Goal: Task Accomplishment & Management: Use online tool/utility

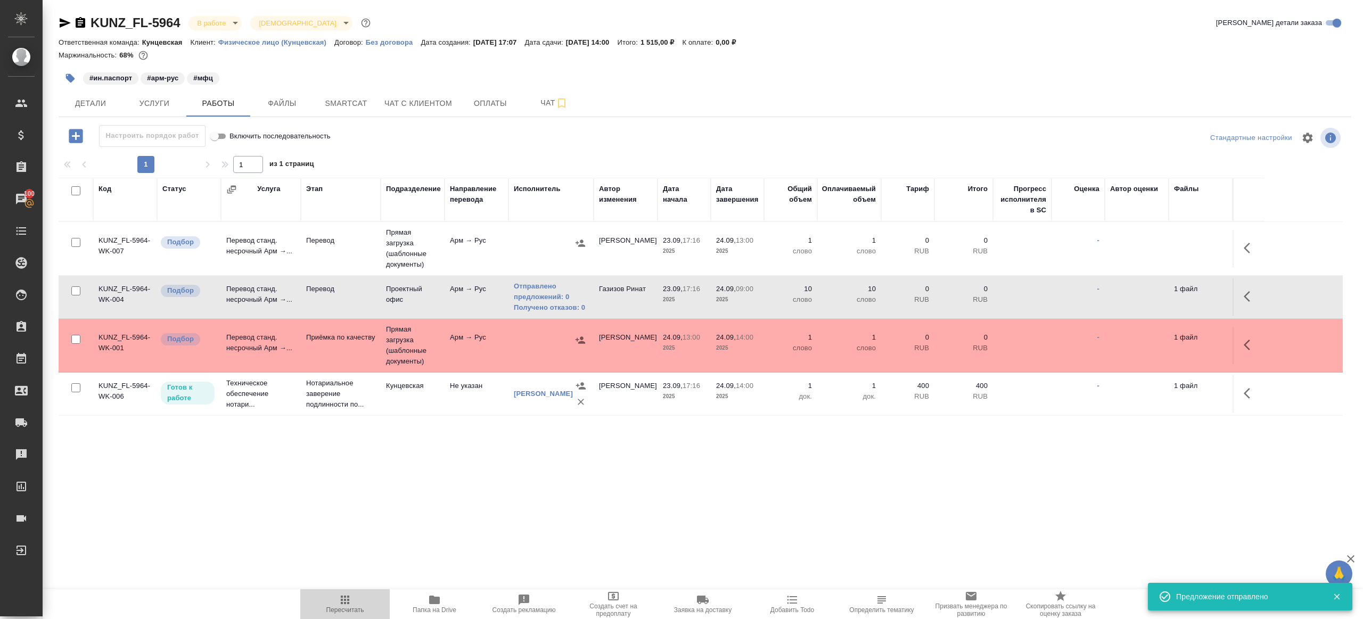
click at [357, 607] on span "Пересчитать" at bounding box center [345, 609] width 38 height 7
click at [415, 536] on div ".cls-1 fill:#fff; AWATERA [PERSON_NAME] Клиенты Спецификации Заказы 100 Чаты To…" at bounding box center [681, 309] width 1363 height 619
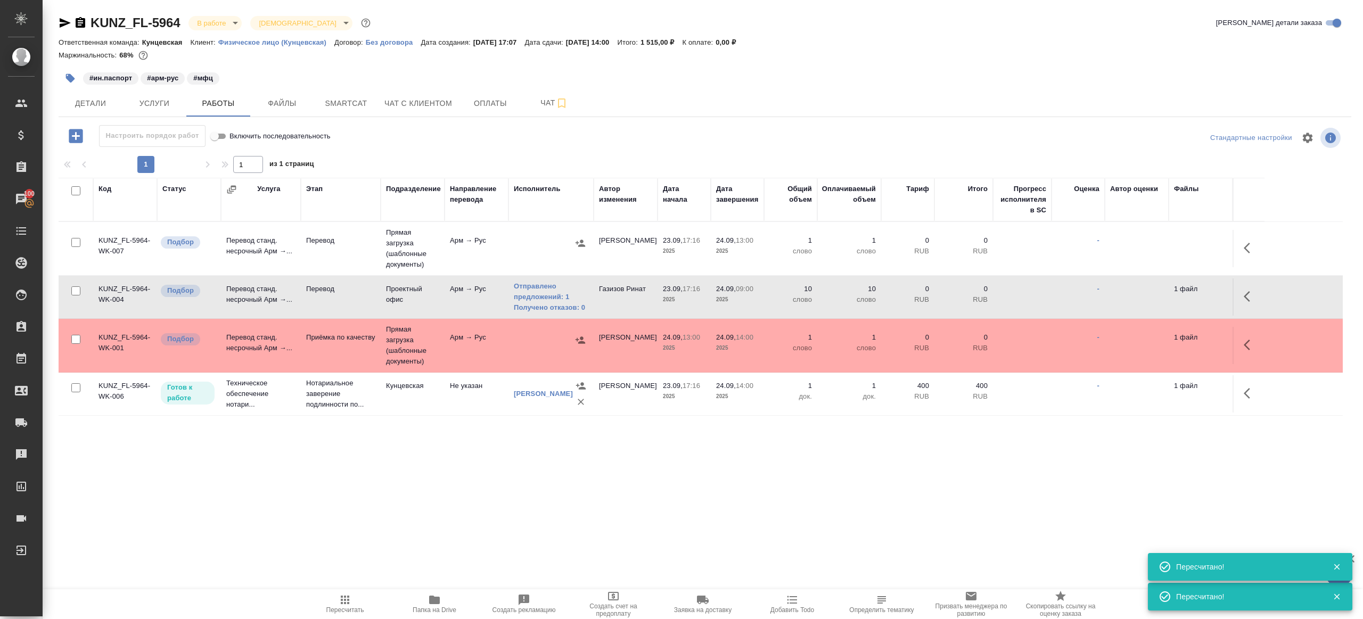
click at [342, 604] on icon "button" at bounding box center [345, 600] width 9 height 9
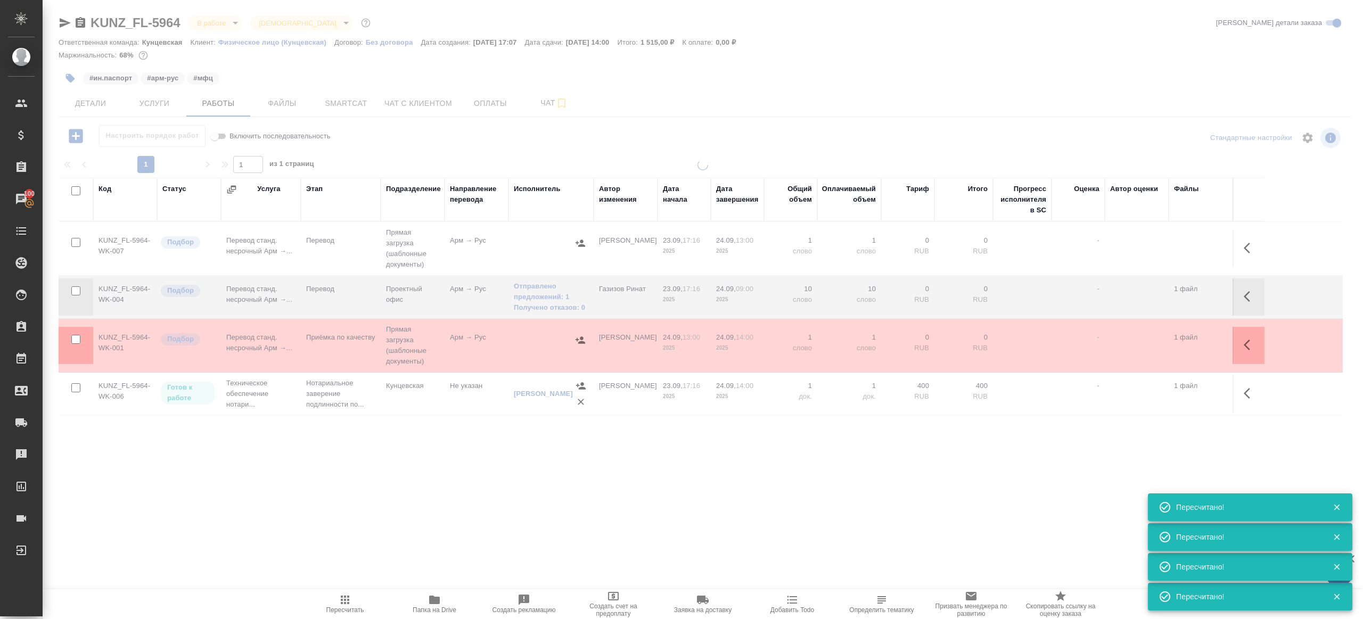
click at [342, 545] on div ".cls-1 fill:#fff; AWATERA Gazizov Rinat Клиенты Спецификации Заказы 100 Чаты To…" at bounding box center [681, 309] width 1363 height 619
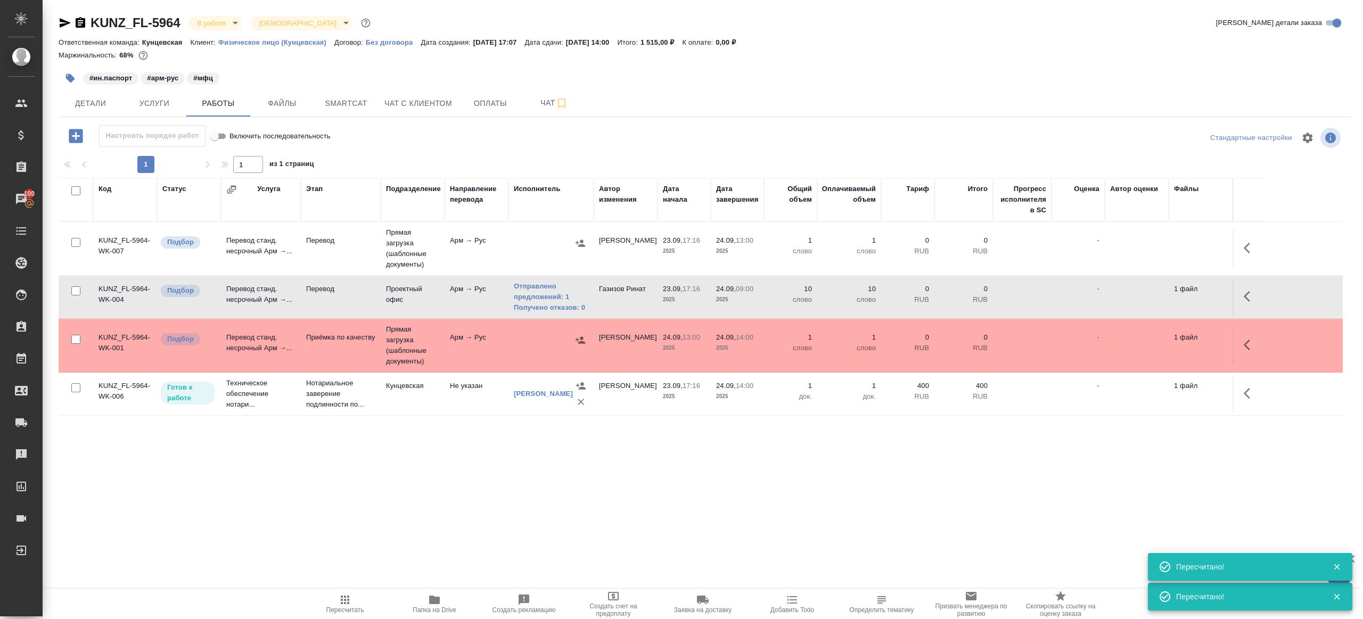
click at [350, 598] on icon "button" at bounding box center [345, 600] width 13 height 13
drag, startPoint x: 350, startPoint y: 598, endPoint x: 437, endPoint y: 538, distance: 105.3
click at [350, 597] on icon "button" at bounding box center [345, 600] width 13 height 13
click at [453, 531] on div ".cls-1 fill:#fff; AWATERA Gazizov Rinat Клиенты Спецификации Заказы 100 Чаты To…" at bounding box center [681, 309] width 1363 height 619
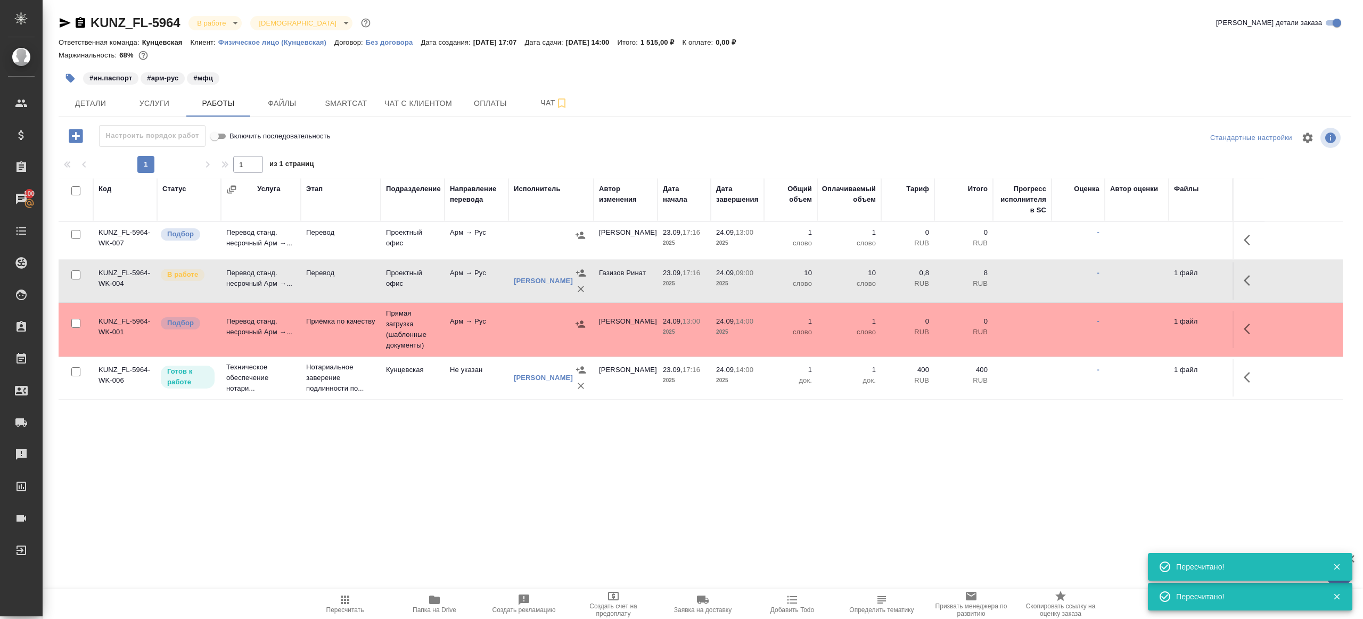
click at [426, 243] on td "Проектный офис" at bounding box center [413, 240] width 64 height 37
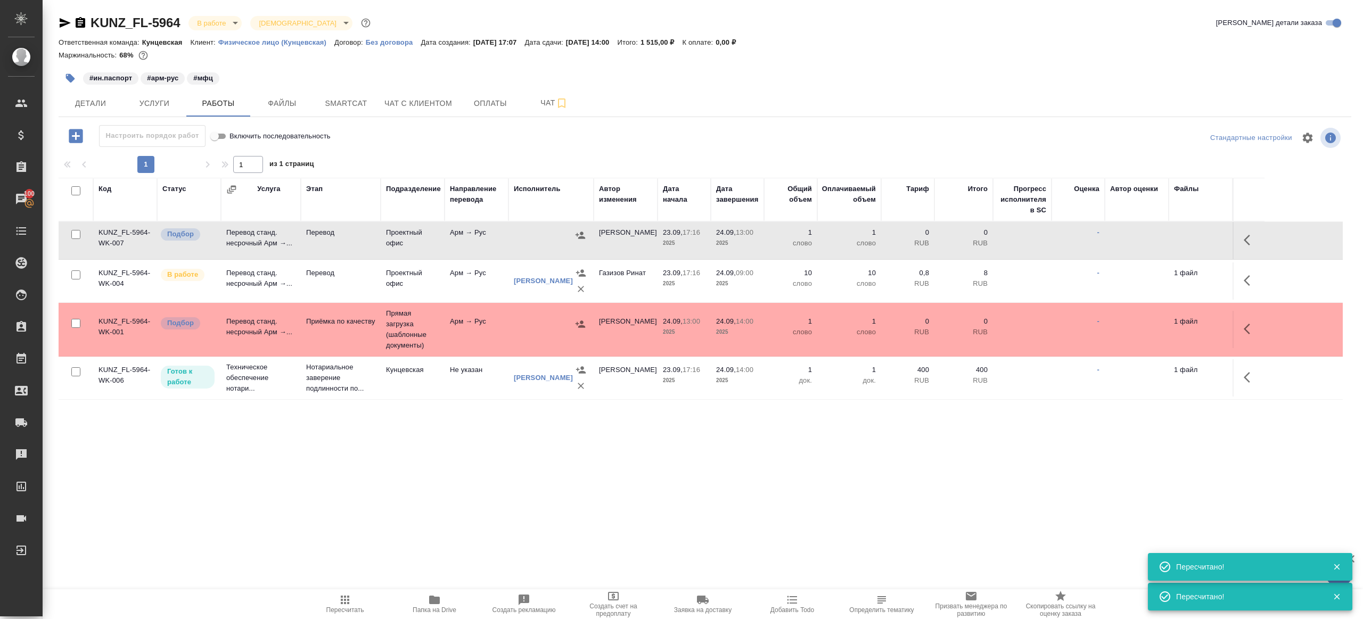
click at [426, 243] on td "Проектный офис" at bounding box center [413, 240] width 64 height 37
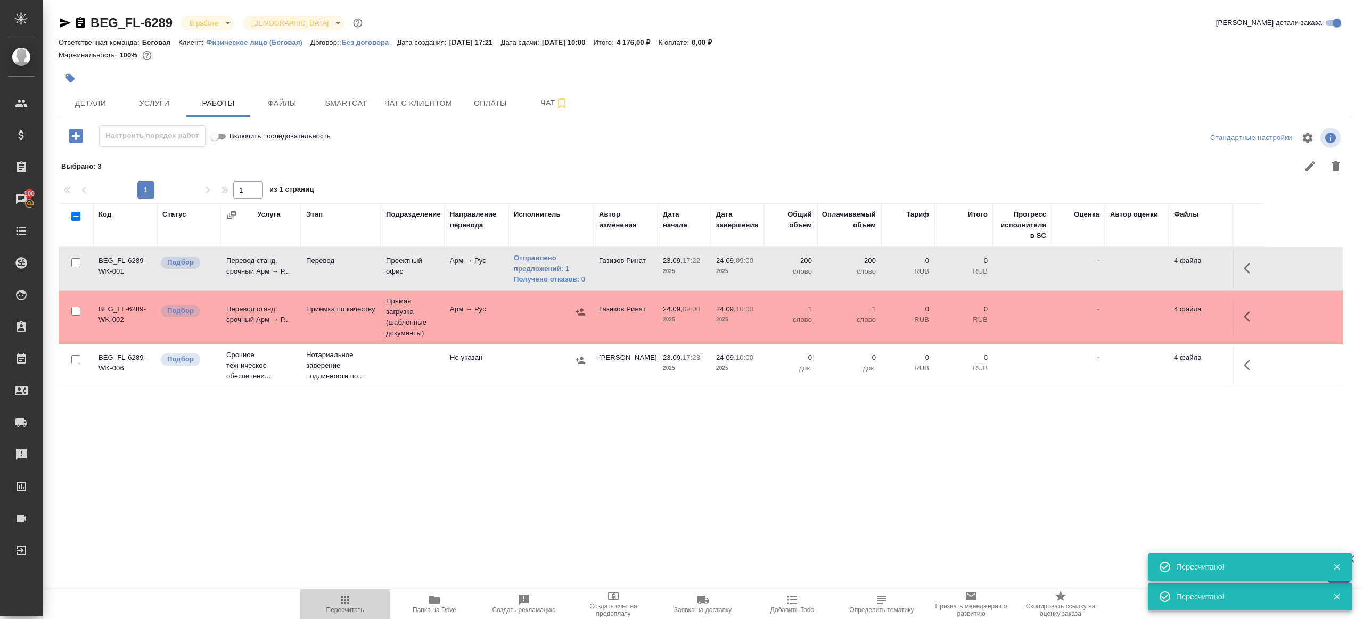
click at [326, 608] on span "Пересчитать" at bounding box center [345, 609] width 38 height 7
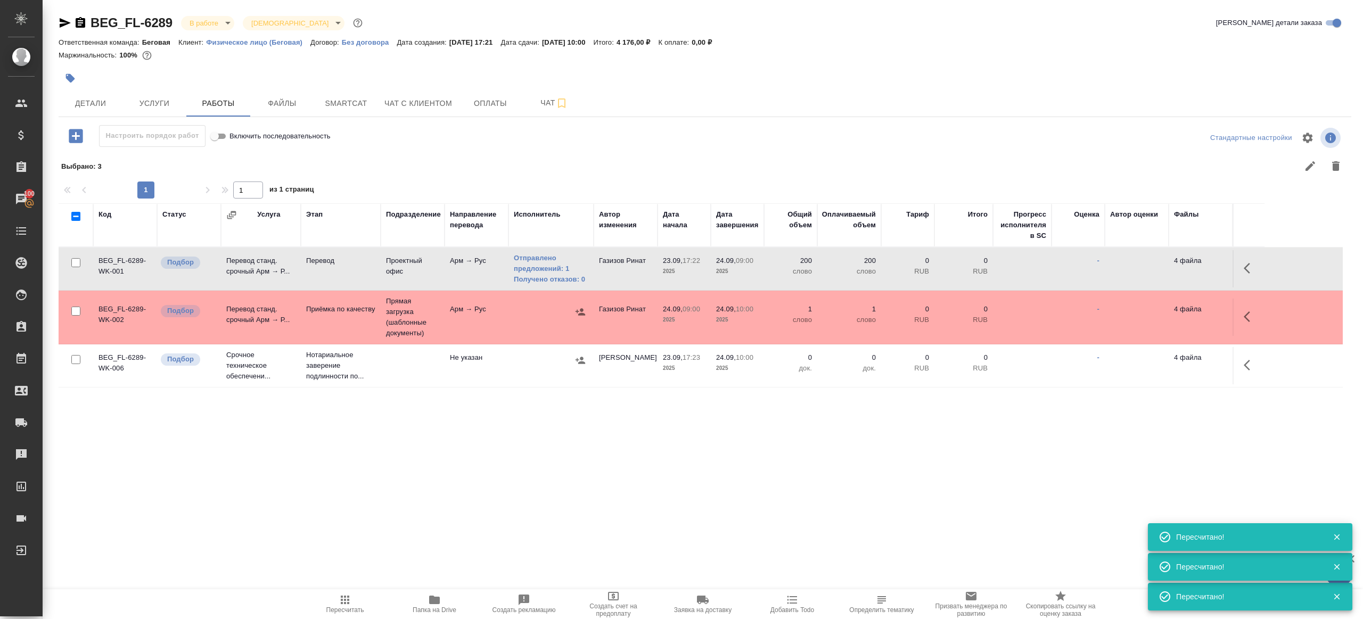
click at [467, 458] on div "BEG_FL-6289 В работе inProgress Святая троица holyTrinity Кратко детали заказа …" at bounding box center [705, 235] width 1305 height 470
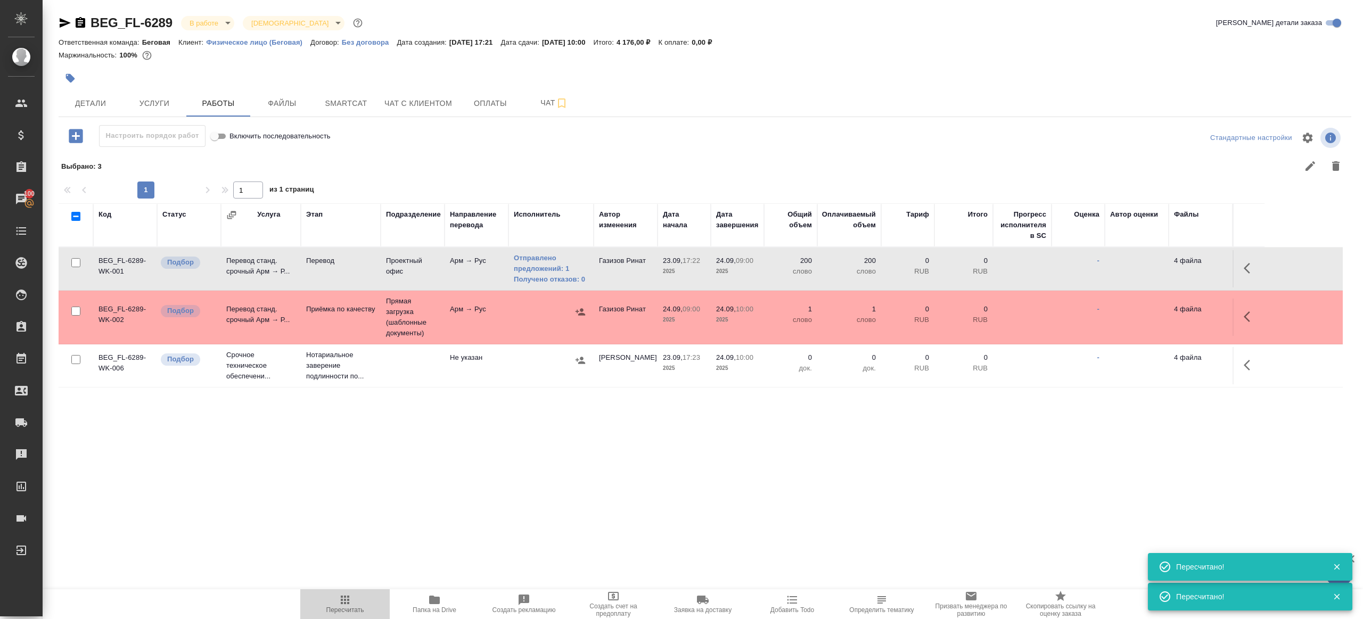
drag, startPoint x: 343, startPoint y: 605, endPoint x: 478, endPoint y: 504, distance: 168.9
click at [345, 603] on icon "button" at bounding box center [345, 600] width 13 height 13
click at [478, 504] on div ".cls-1 fill:#fff; AWATERA Gazizov Rinat Клиенты Спецификации Заказы 100 Чаты To…" at bounding box center [681, 309] width 1363 height 619
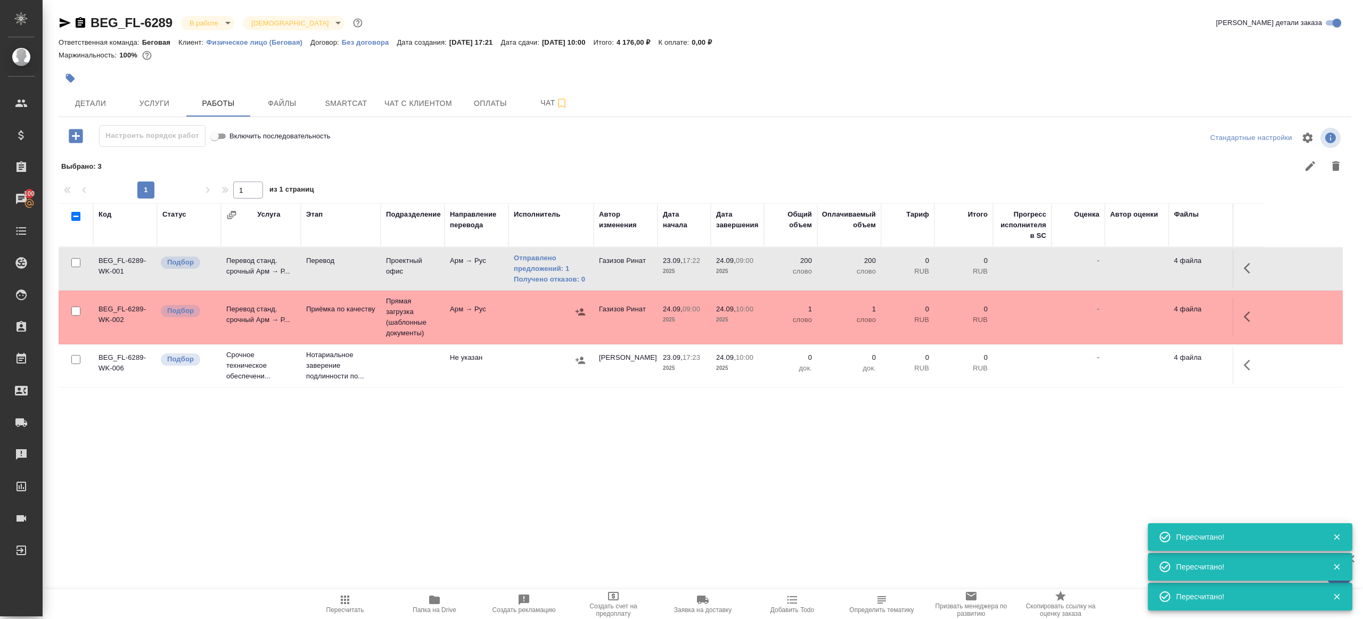
click at [1224, 270] on td "4 файла" at bounding box center [1201, 268] width 64 height 37
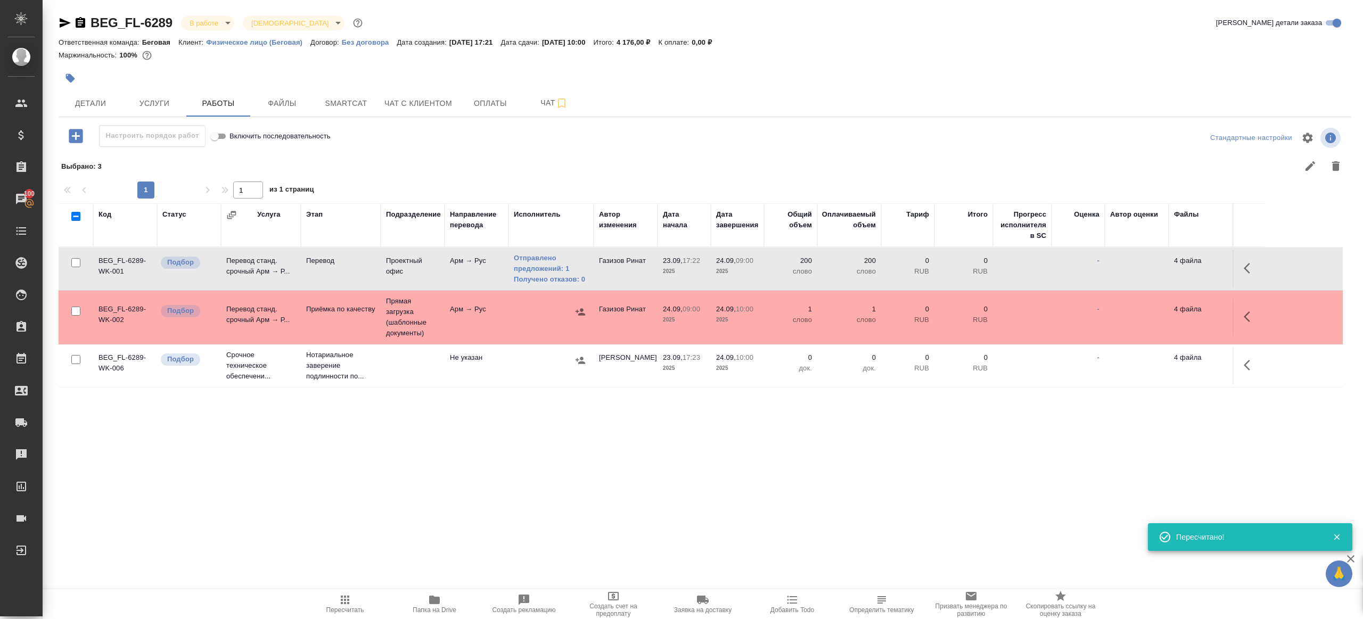
click at [1246, 270] on icon "button" at bounding box center [1247, 268] width 6 height 11
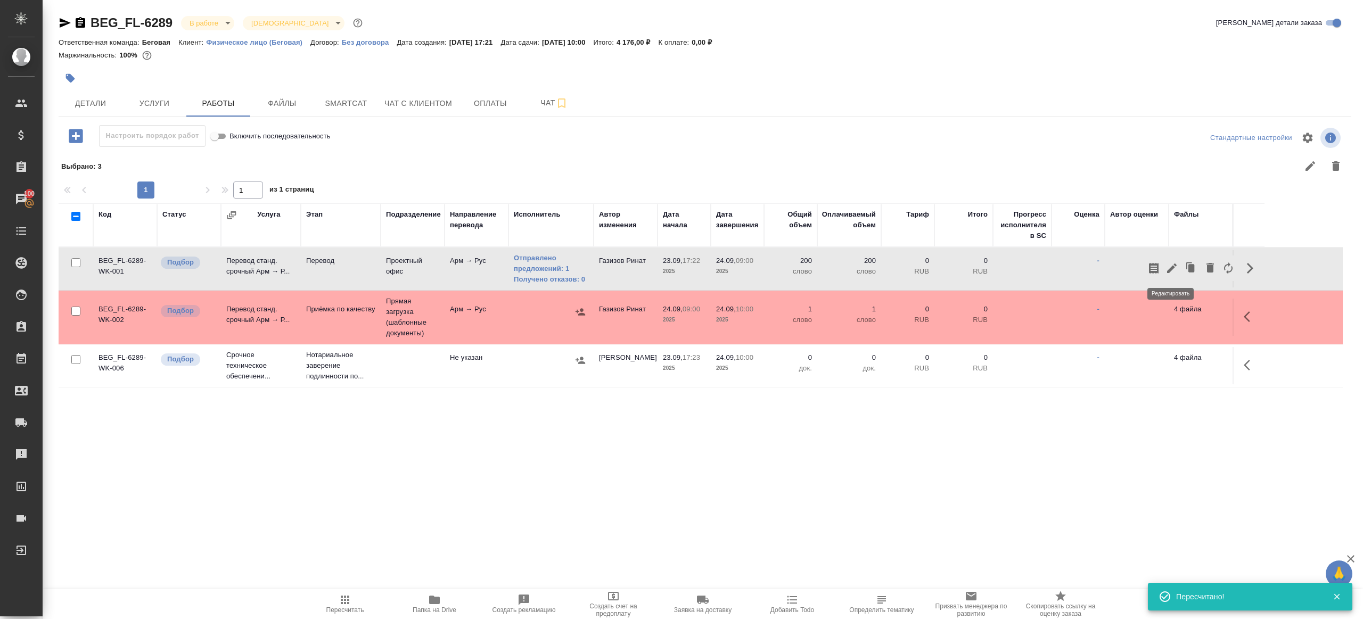
click at [1167, 266] on icon "button" at bounding box center [1172, 268] width 13 height 13
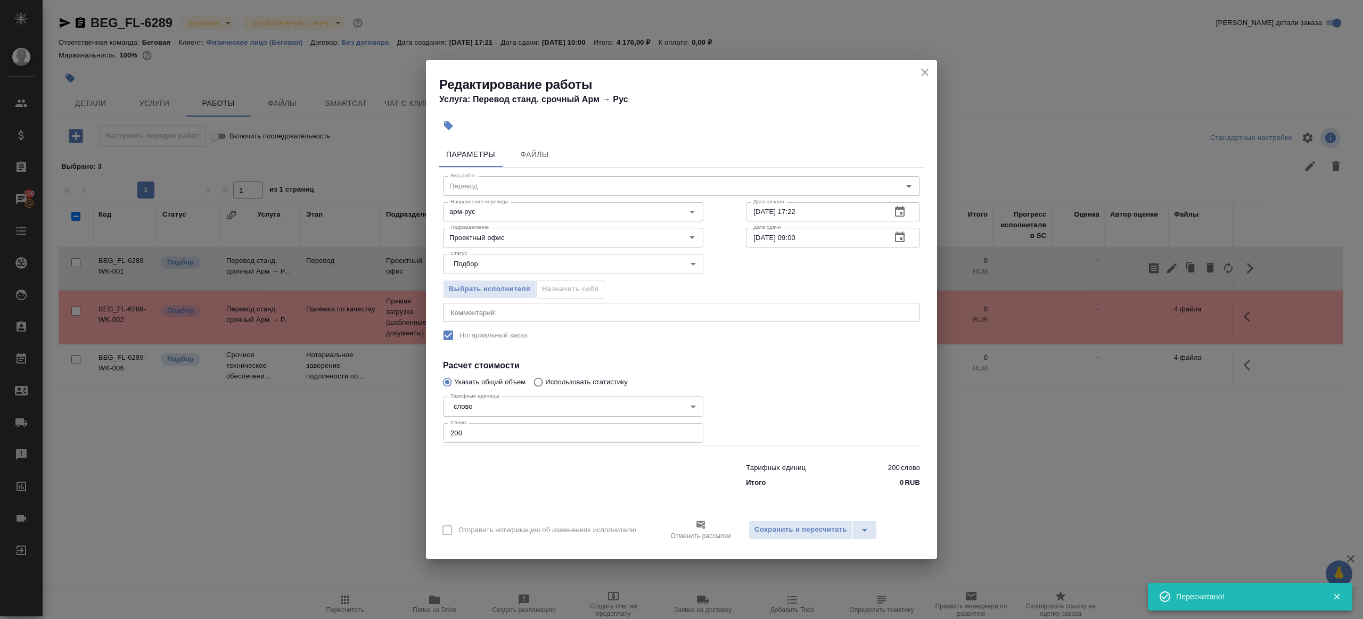
click at [798, 233] on input "24.09.2025 09:00" at bounding box center [814, 237] width 137 height 19
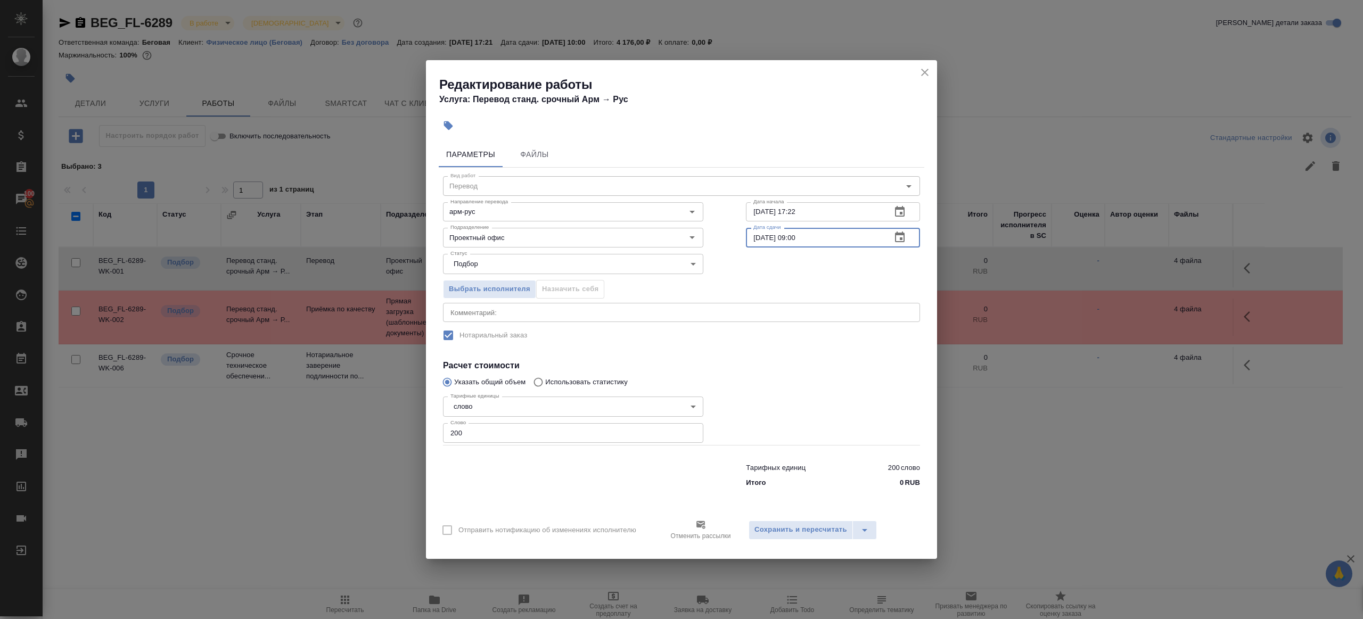
click at [799, 236] on input "24.09.2025 09:00" at bounding box center [814, 237] width 137 height 19
type input "[DATE] 10:00"
click at [813, 529] on span "Сохранить и пересчитать" at bounding box center [800, 530] width 93 height 12
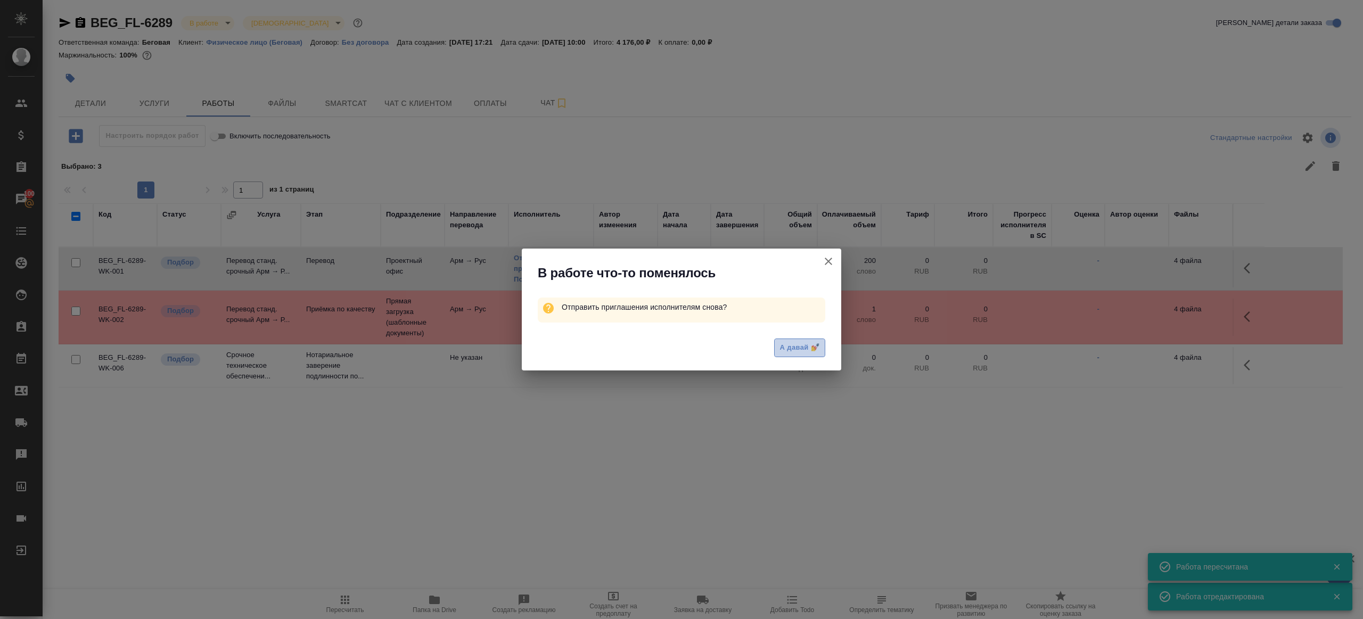
click at [806, 340] on button "А давай 💅" at bounding box center [799, 348] width 51 height 19
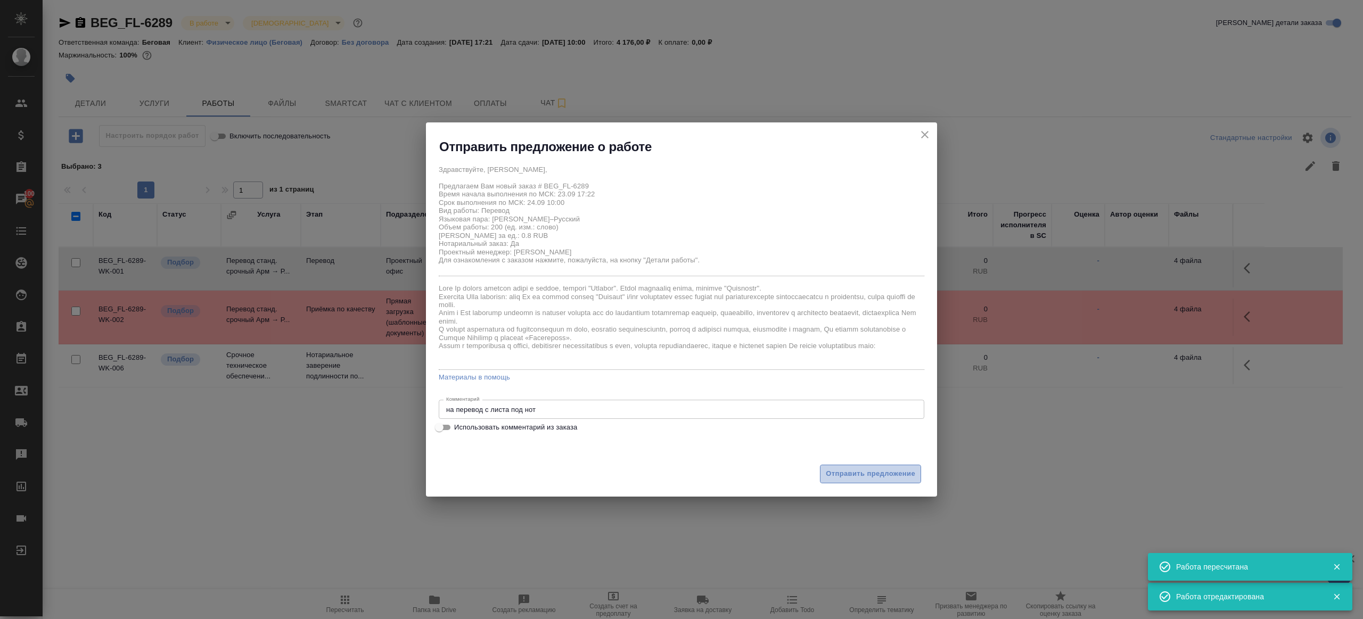
click at [838, 476] on span "Отправить предложение" at bounding box center [870, 474] width 89 height 12
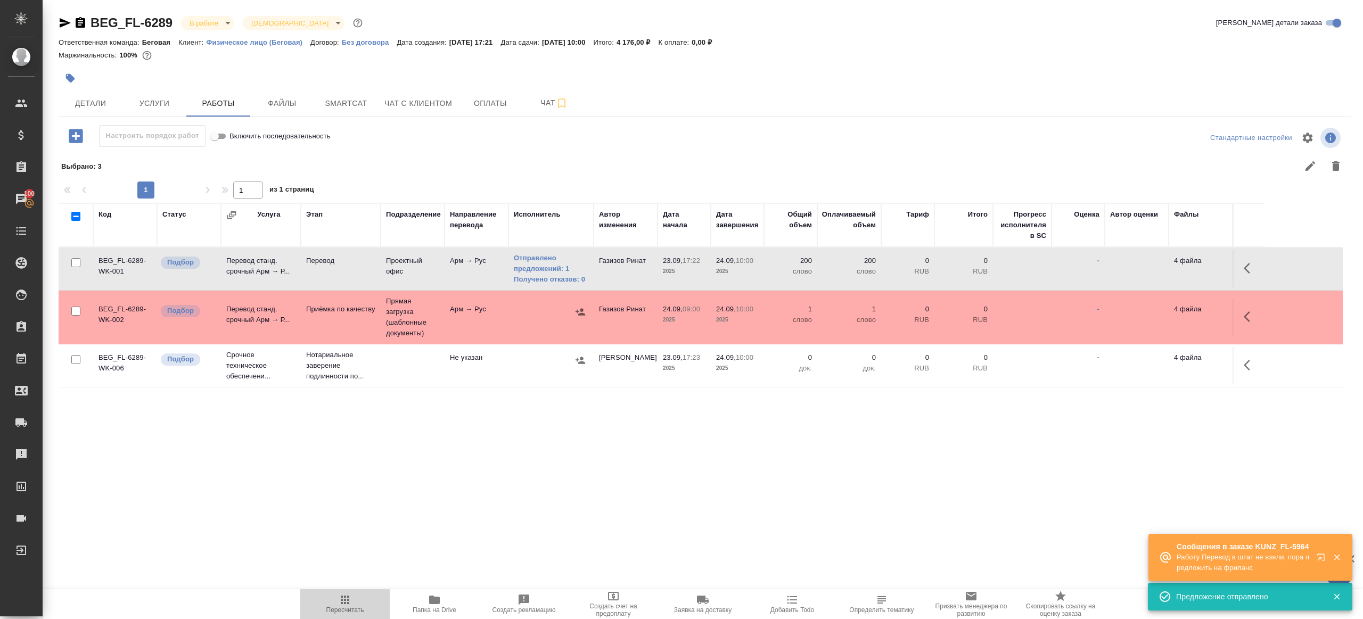
click at [333, 614] on button "Пересчитать" at bounding box center [344, 604] width 89 height 30
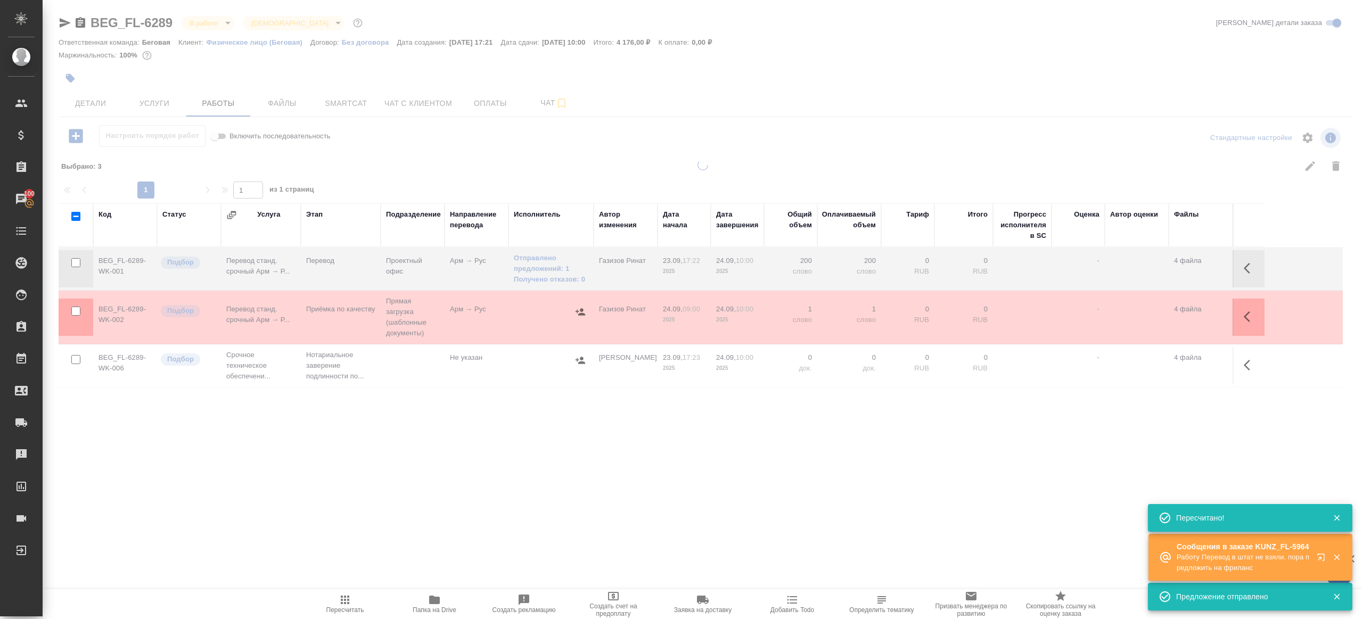
click at [468, 513] on div ".cls-1 fill:#fff; AWATERA Gazizov Rinat Клиенты Спецификации Заказы 100 Чаты To…" at bounding box center [681, 309] width 1363 height 619
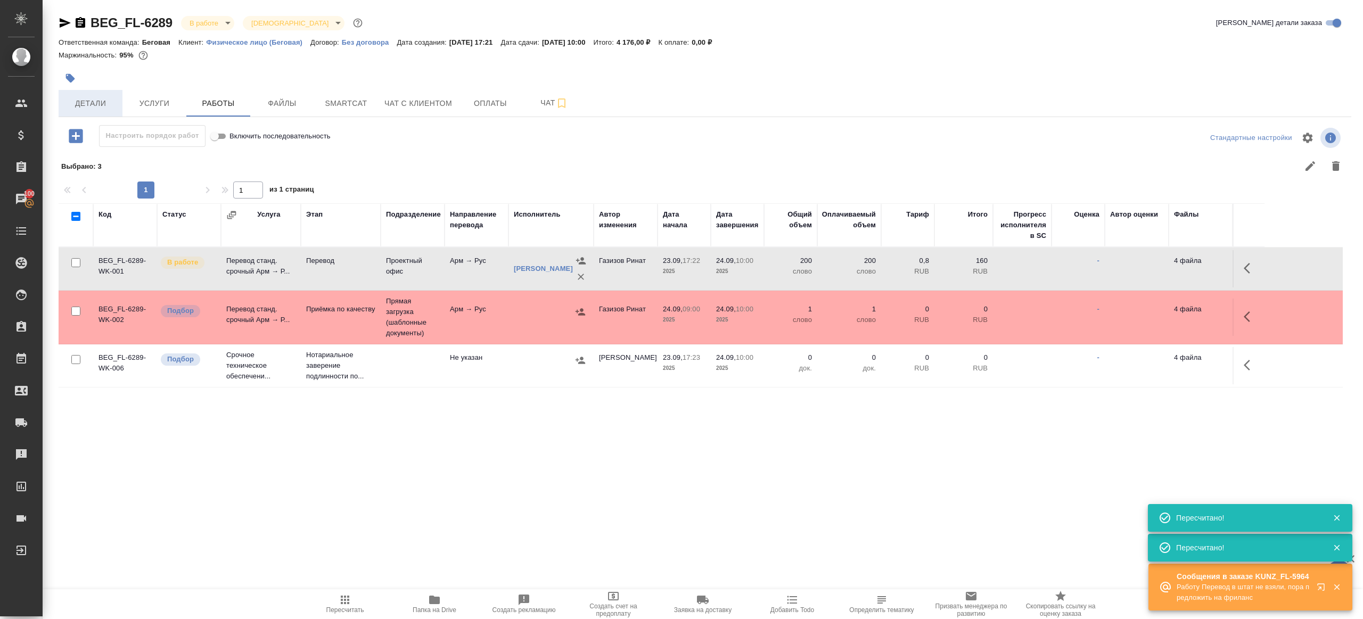
click at [85, 109] on span "Детали" at bounding box center [90, 103] width 51 height 13
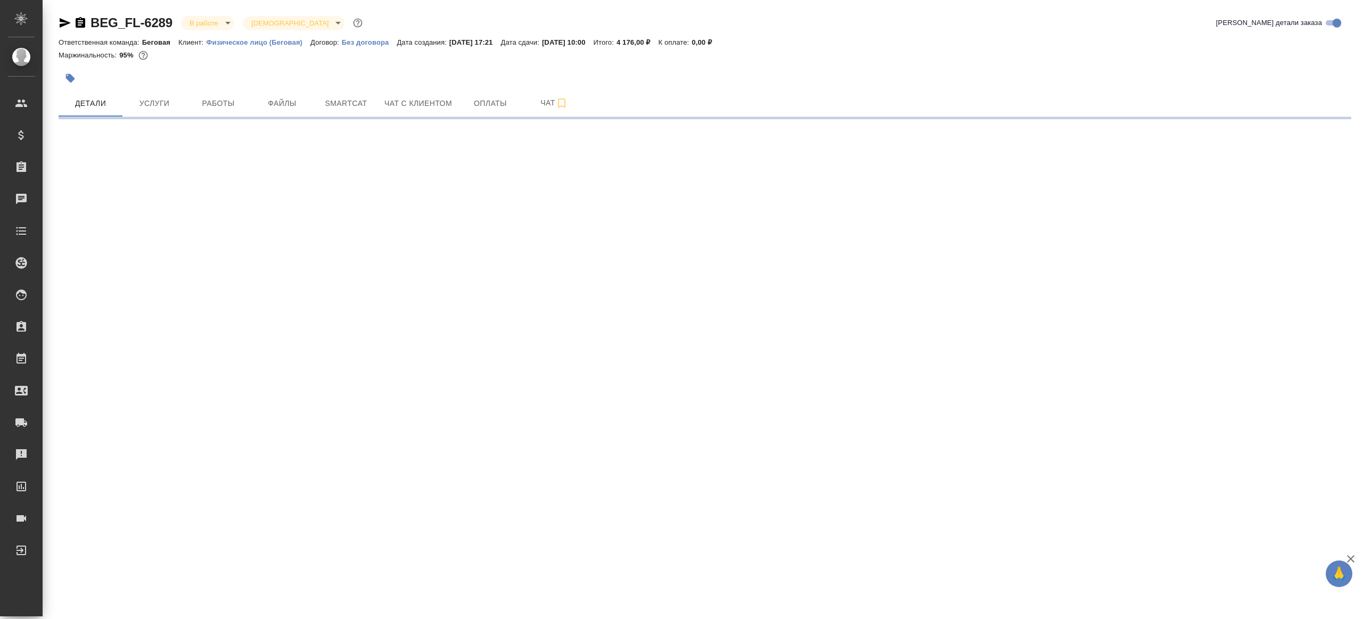
select select "RU"
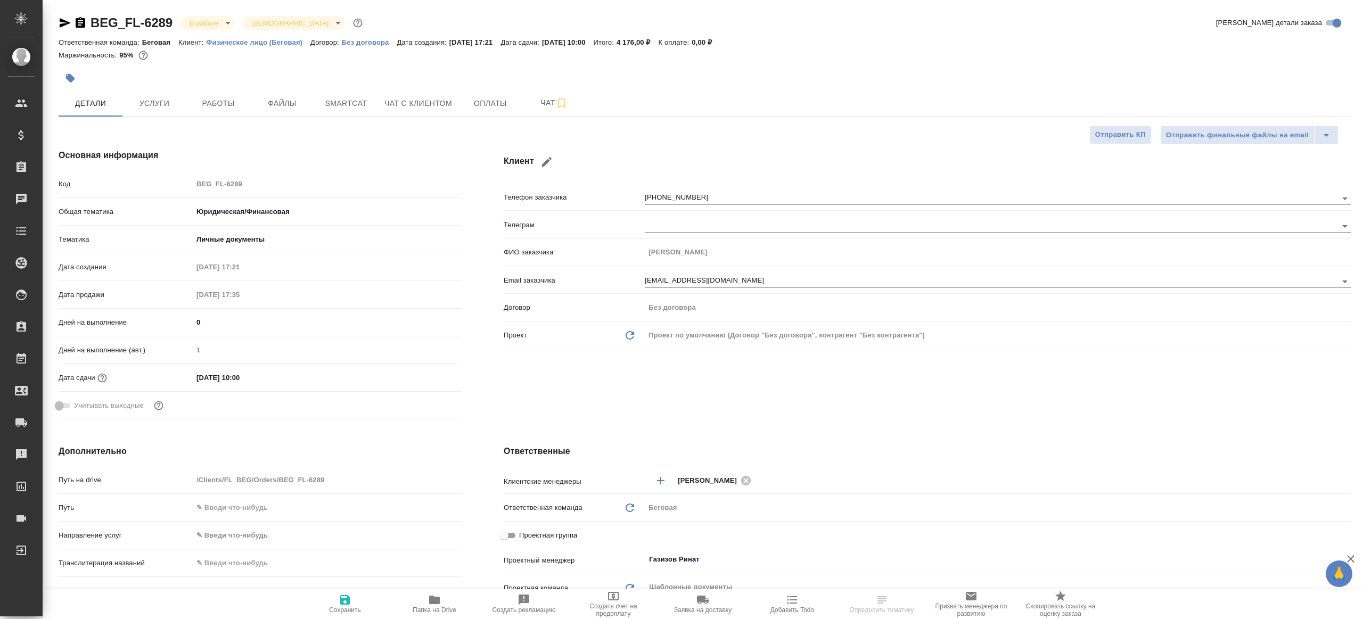
type textarea "x"
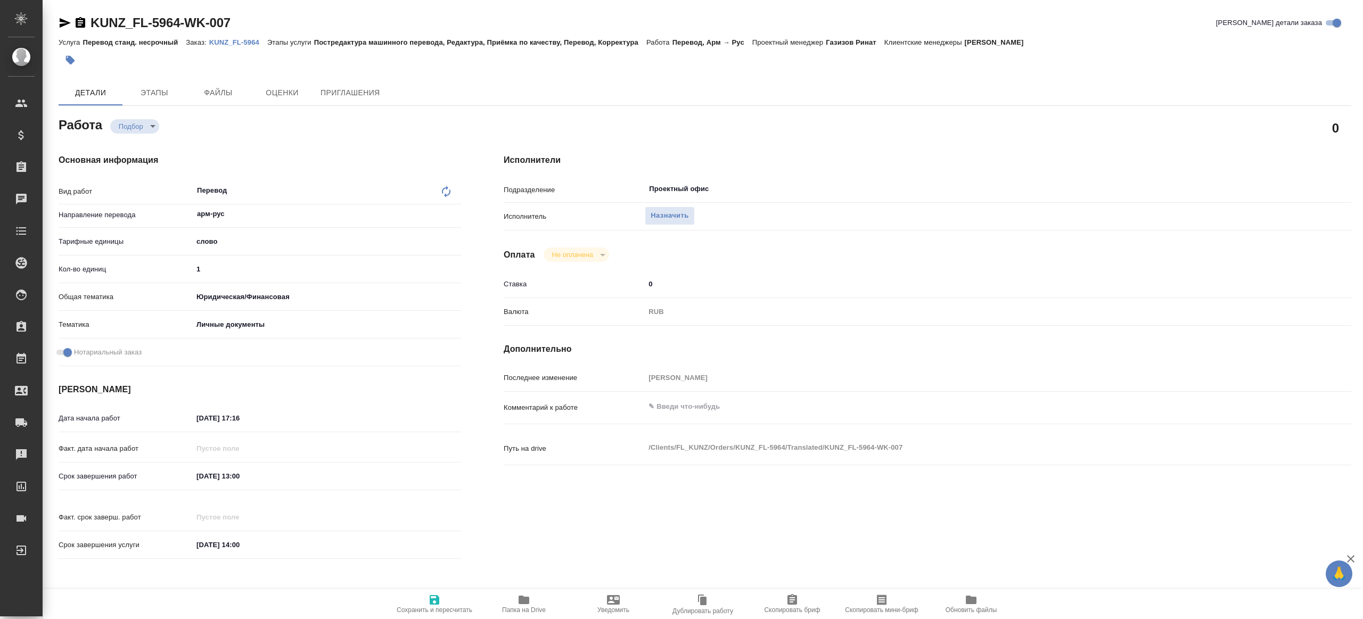
type textarea "x"
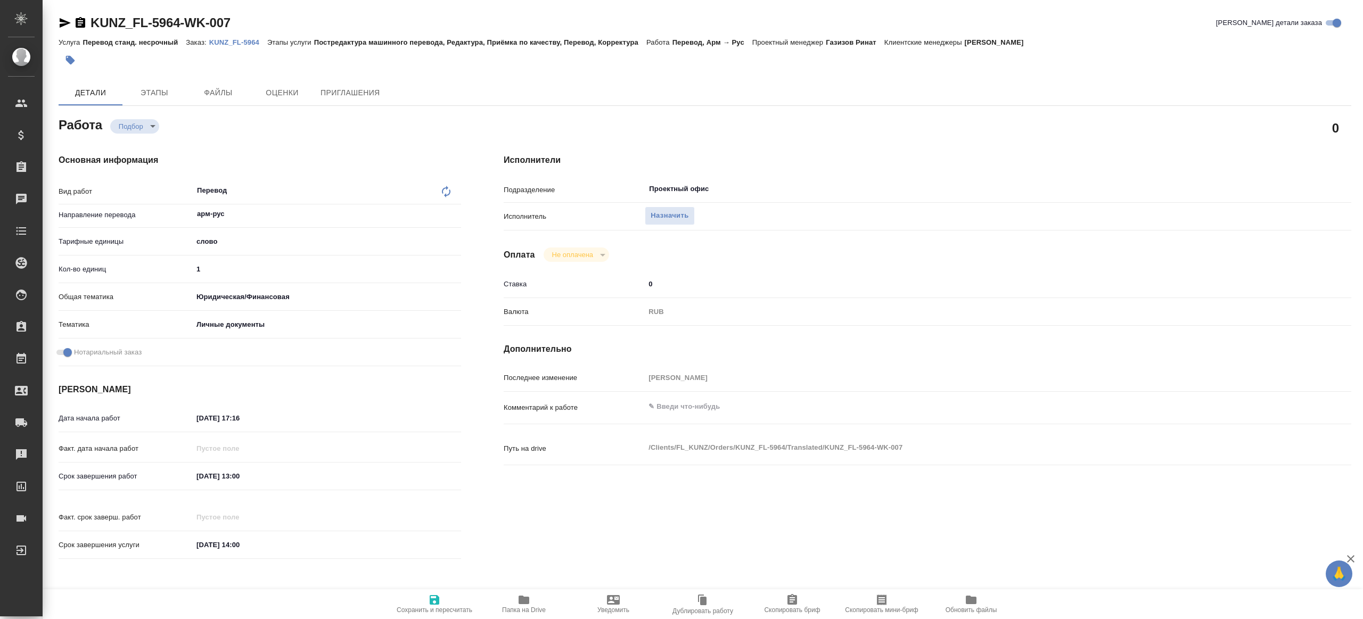
type textarea "x"
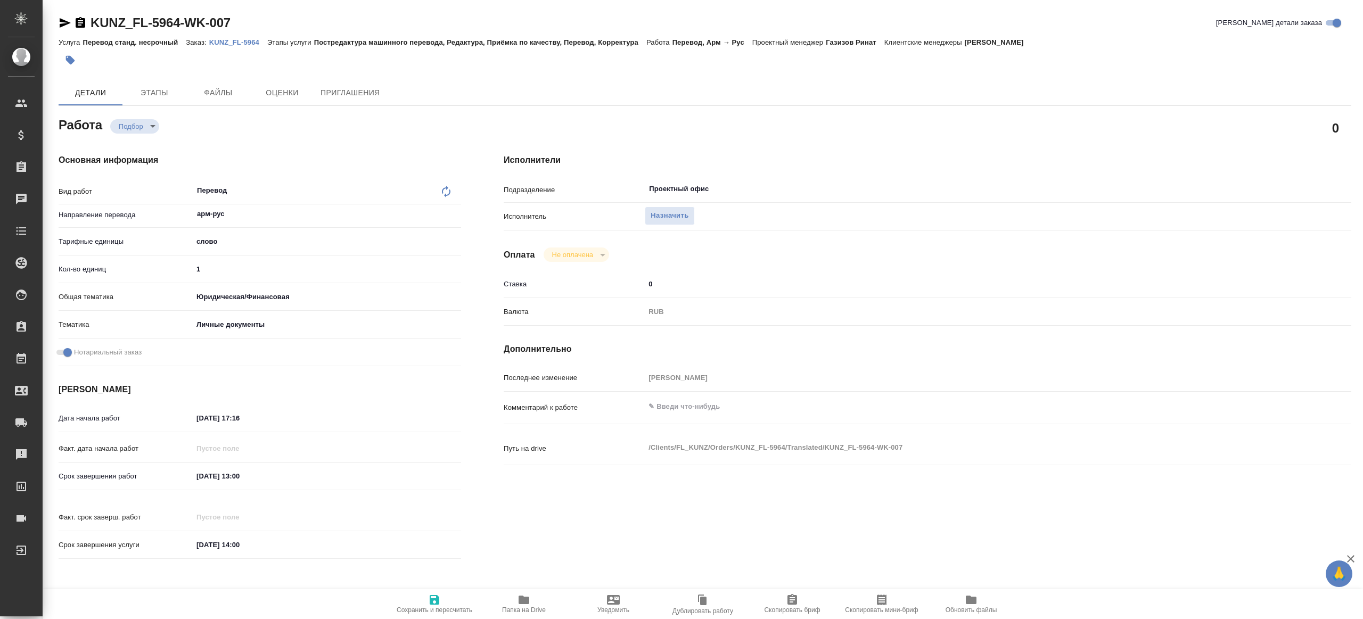
type textarea "x"
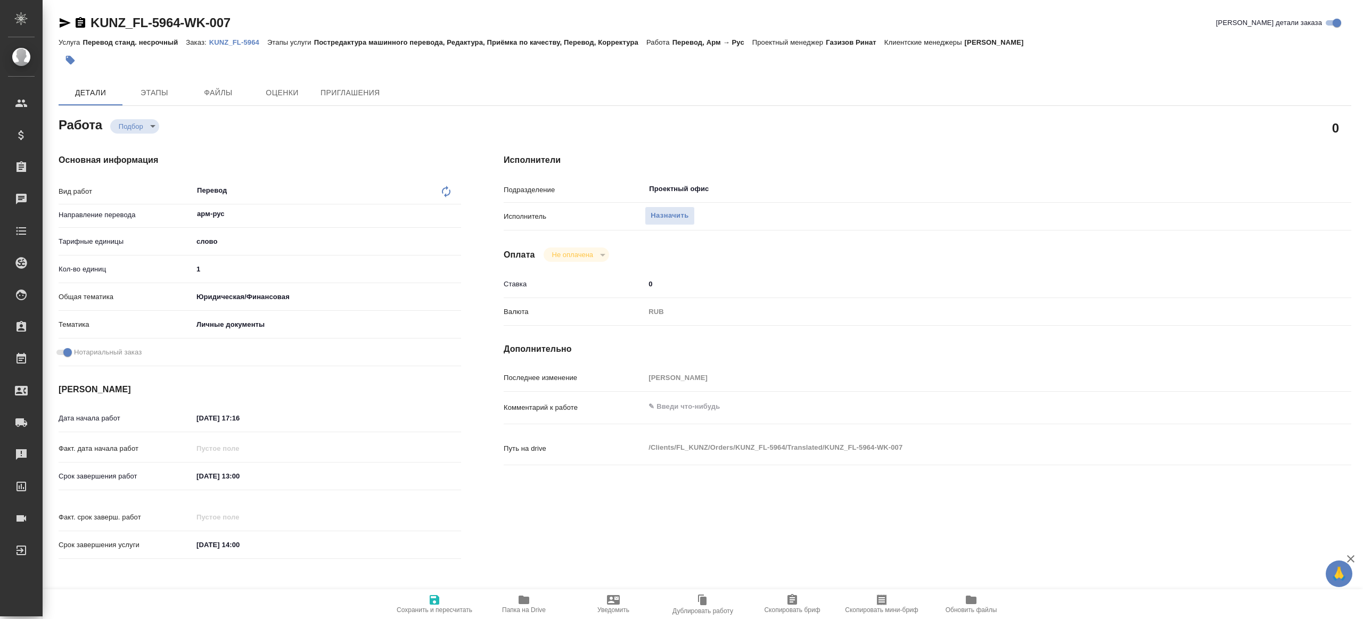
type textarea "x"
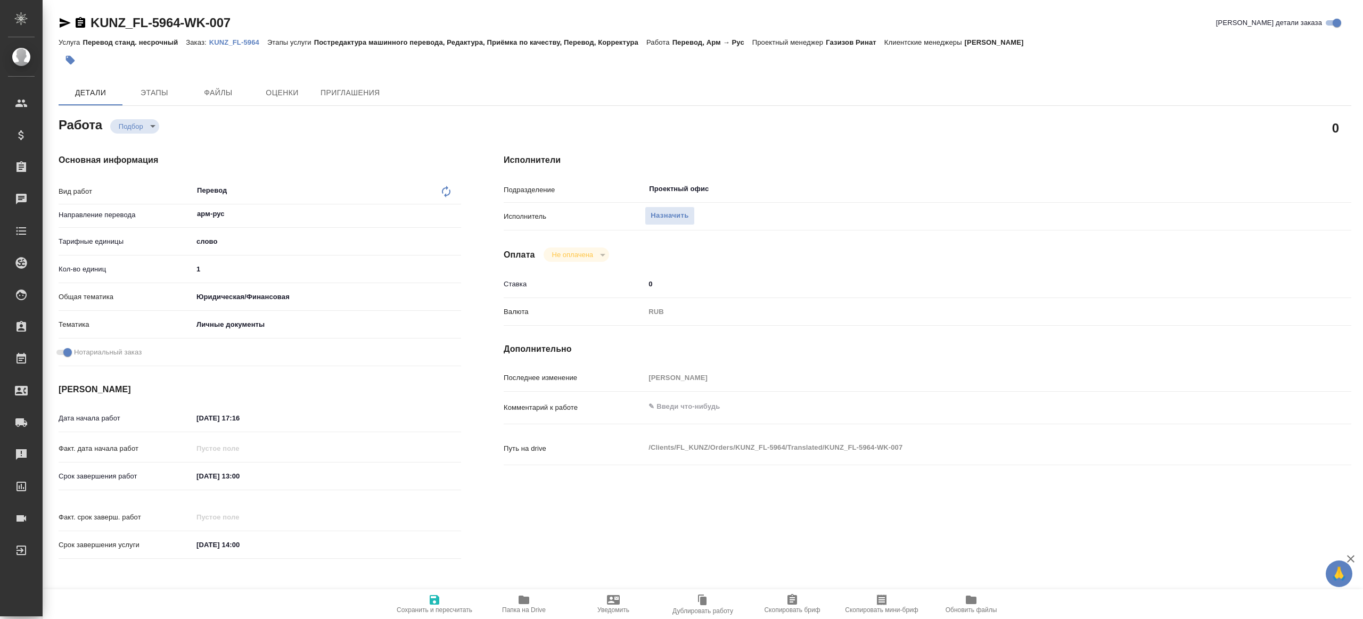
type textarea "x"
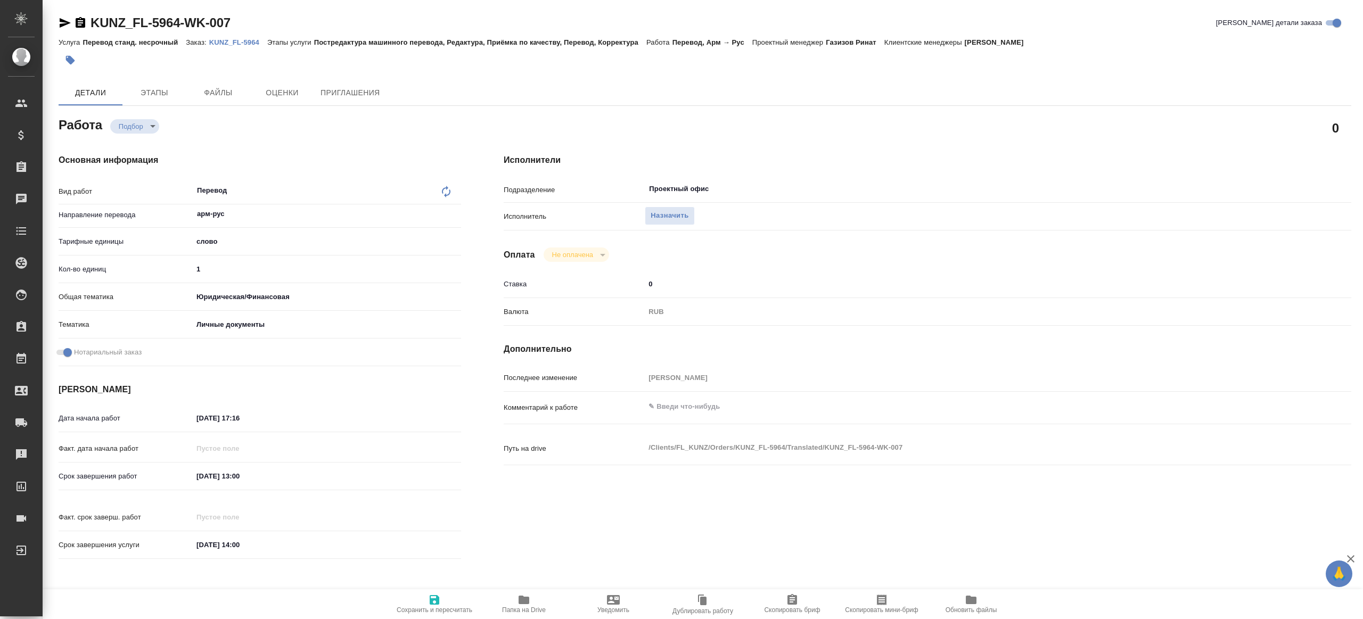
type textarea "x"
